Goal: Task Accomplishment & Management: Use online tool/utility

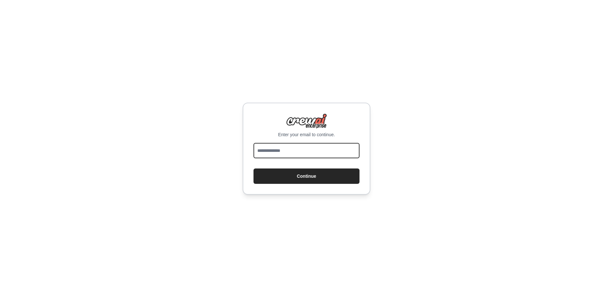
click at [292, 152] on input "email" at bounding box center [306, 150] width 106 height 15
type input "**********"
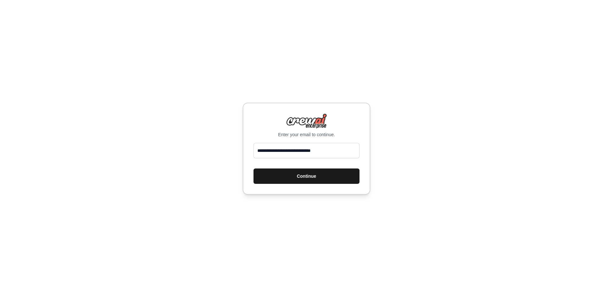
click at [313, 175] on button "Continue" at bounding box center [306, 175] width 106 height 15
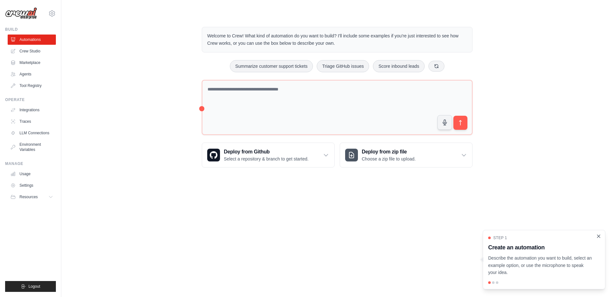
click at [599, 235] on icon "Close walkthrough" at bounding box center [599, 236] width 6 height 6
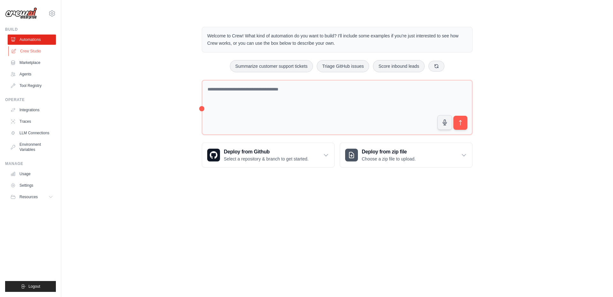
click at [34, 50] on link "Crew Studio" at bounding box center [32, 51] width 48 height 10
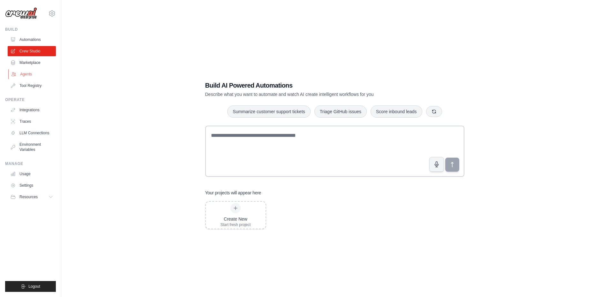
click at [29, 73] on link "Agents" at bounding box center [32, 74] width 48 height 10
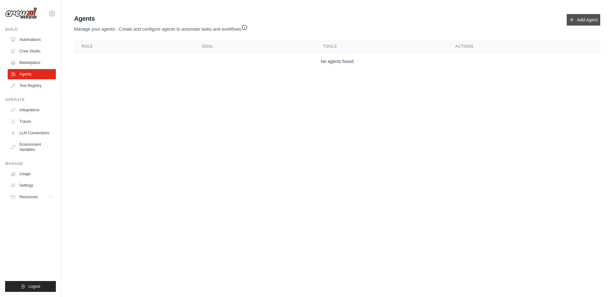
click at [585, 21] on link "Add Agent" at bounding box center [584, 19] width 34 height 11
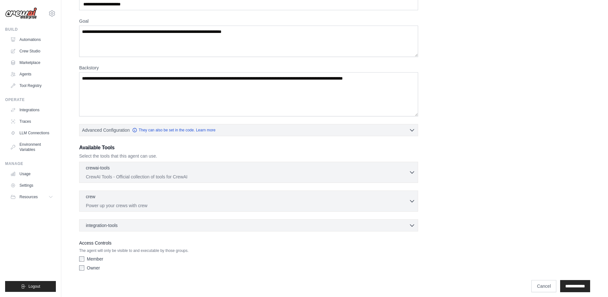
scroll to position [46, 0]
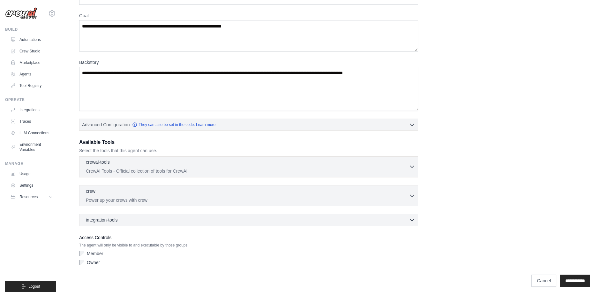
click at [165, 172] on p "CrewAI Tools - Official collection of tools for CrewAI" at bounding box center [247, 171] width 323 height 6
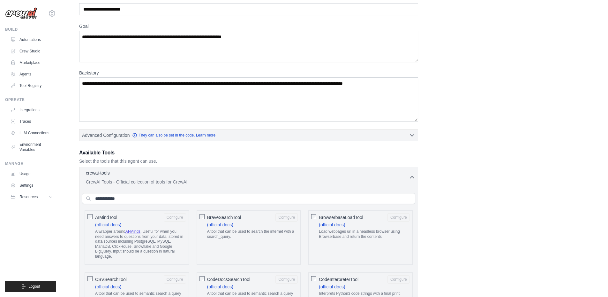
scroll to position [0, 0]
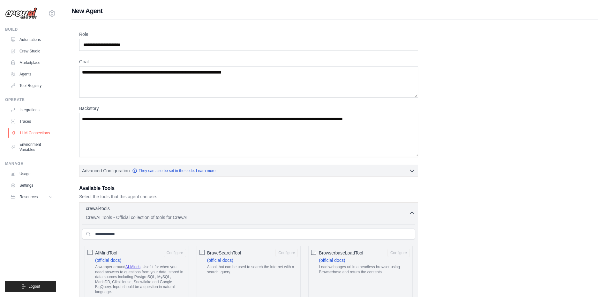
click at [33, 132] on link "LLM Connections" at bounding box center [32, 133] width 48 height 10
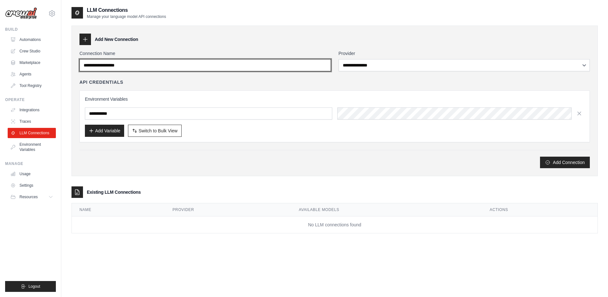
click at [169, 69] on input "Connection Name" at bounding box center [205, 65] width 252 height 12
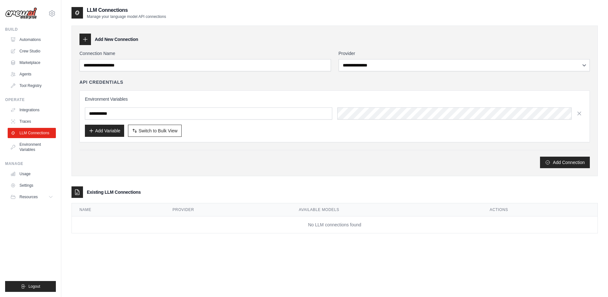
click at [228, 85] on div "API Credentials Environment Variables Add Variable Switch to Bulk View Switch t…" at bounding box center [334, 110] width 510 height 63
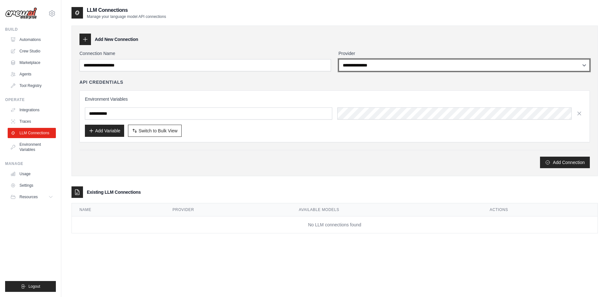
click at [389, 62] on select "**********" at bounding box center [465, 65] width 252 height 12
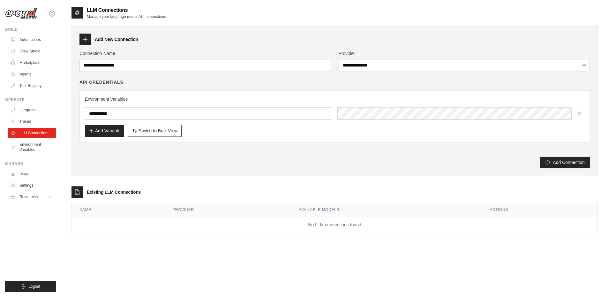
click at [253, 36] on div "Add New Connection" at bounding box center [334, 39] width 510 height 11
click at [26, 174] on link "Usage" at bounding box center [32, 174] width 48 height 10
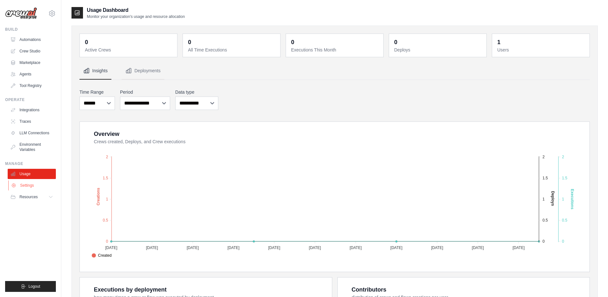
click at [32, 185] on link "Settings" at bounding box center [32, 185] width 48 height 10
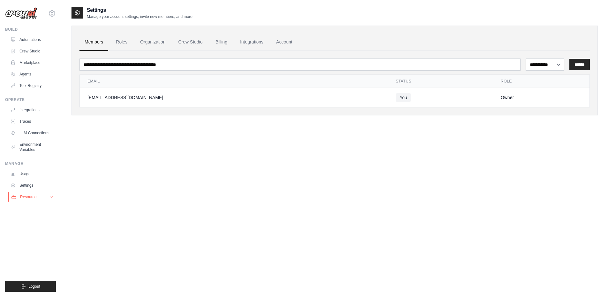
click at [25, 197] on span "Resources" at bounding box center [29, 196] width 18 height 5
click at [30, 61] on link "Marketplace" at bounding box center [32, 62] width 48 height 10
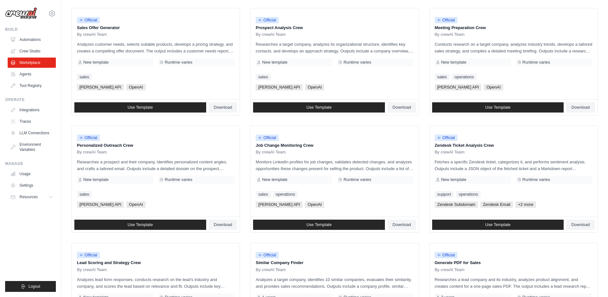
scroll to position [295, 0]
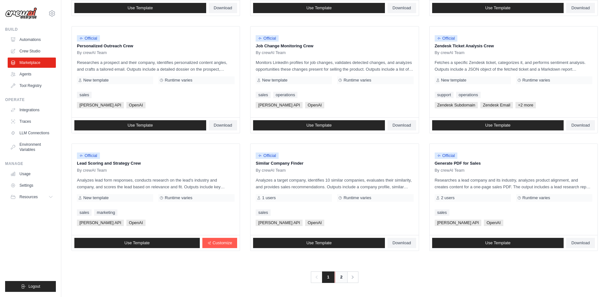
click at [337, 277] on link "2" at bounding box center [341, 276] width 13 height 11
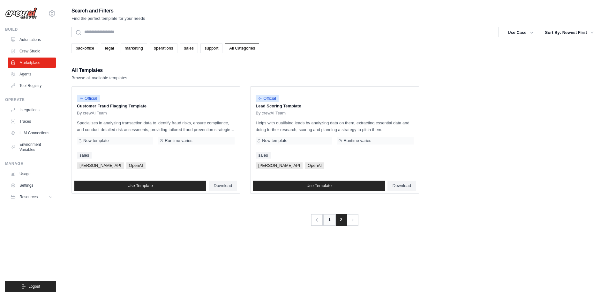
click at [328, 221] on link "1" at bounding box center [329, 219] width 13 height 11
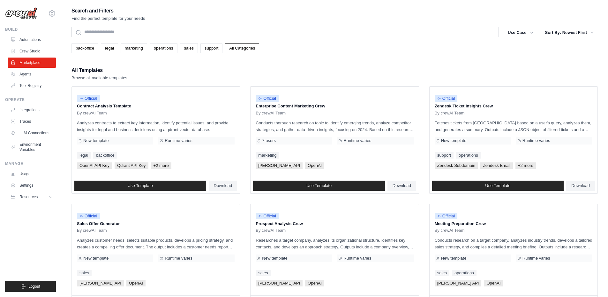
click at [306, 46] on div "backoffice legal marketing operations sales support All Categories" at bounding box center [334, 48] width 526 height 10
drag, startPoint x: 239, startPoint y: 1, endPoint x: 220, endPoint y: 8, distance: 20.5
click at [220, 8] on div "Search and Filters Find the perfect template for your needs" at bounding box center [334, 13] width 526 height 15
click at [349, 65] on div "Search and Filters Find the perfect template for your needs Search Use Case bac…" at bounding box center [334, 291] width 526 height 571
click at [381, 63] on div "Search and Filters Find the perfect template for your needs Search Use Case bac…" at bounding box center [334, 291] width 526 height 571
